Goal: Information Seeking & Learning: Learn about a topic

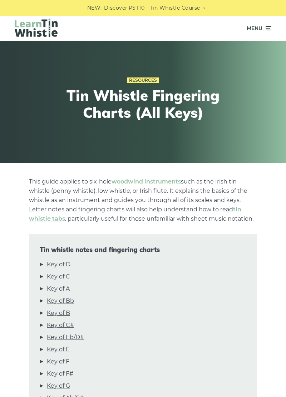
click at [67, 315] on link "Key of B" at bounding box center [58, 313] width 23 height 9
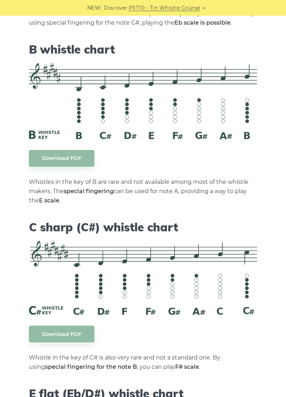
scroll to position [2096, 0]
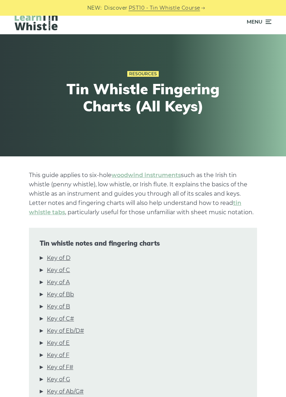
scroll to position [6, 0]
click at [68, 257] on link "Key of D" at bounding box center [59, 258] width 24 height 9
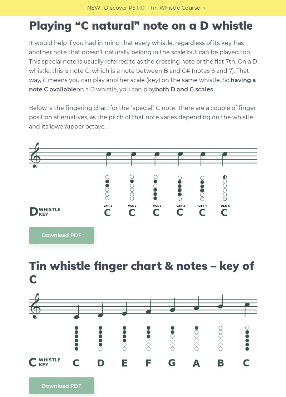
scroll to position [1312, 0]
click at [81, 239] on link "Download PDF" at bounding box center [61, 235] width 65 height 17
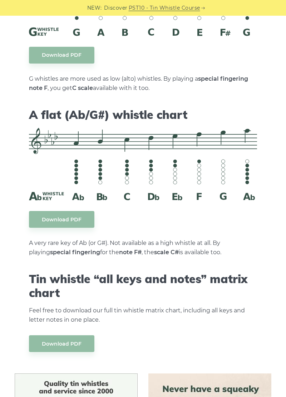
scroll to position [3231, 0]
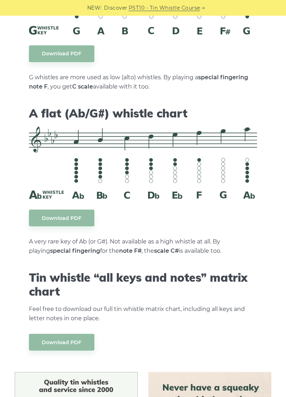
click at [83, 334] on link "Download PDF" at bounding box center [61, 342] width 65 height 17
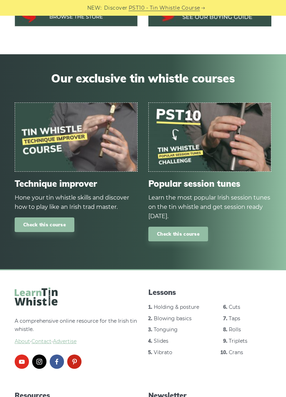
scroll to position [3702, 0]
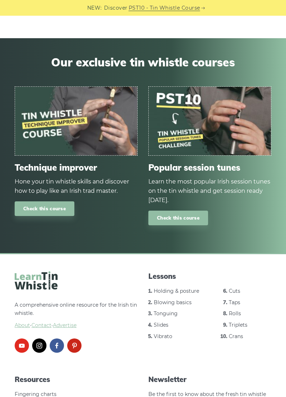
click at [191, 288] on link "Holding & posture" at bounding box center [176, 291] width 45 height 6
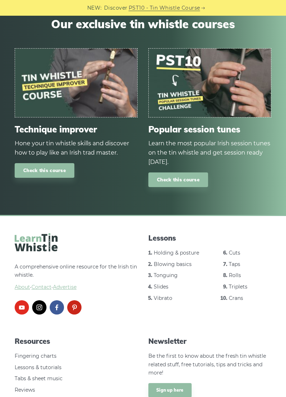
scroll to position [3769, 0]
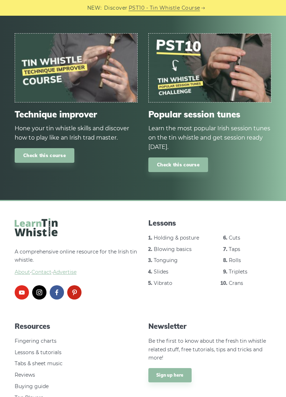
click at [188, 246] on link "Blowing basics" at bounding box center [173, 249] width 38 height 6
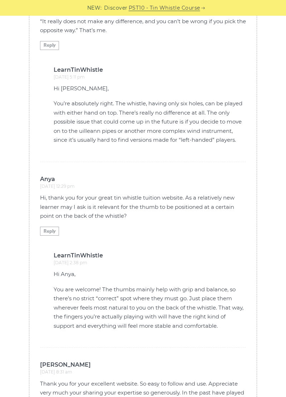
scroll to position [1360, 0]
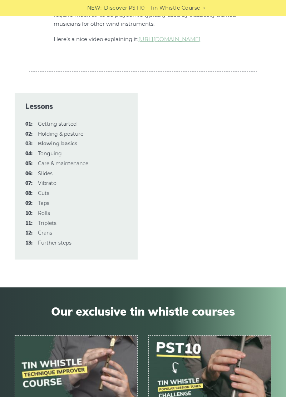
scroll to position [2169, 0]
click at [49, 197] on link "08: Cuts" at bounding box center [43, 193] width 11 height 6
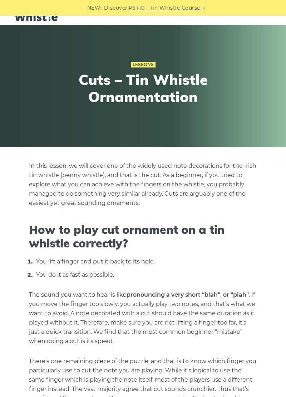
scroll to position [20, 0]
